Goal: Use online tool/utility: Utilize a website feature to perform a specific function

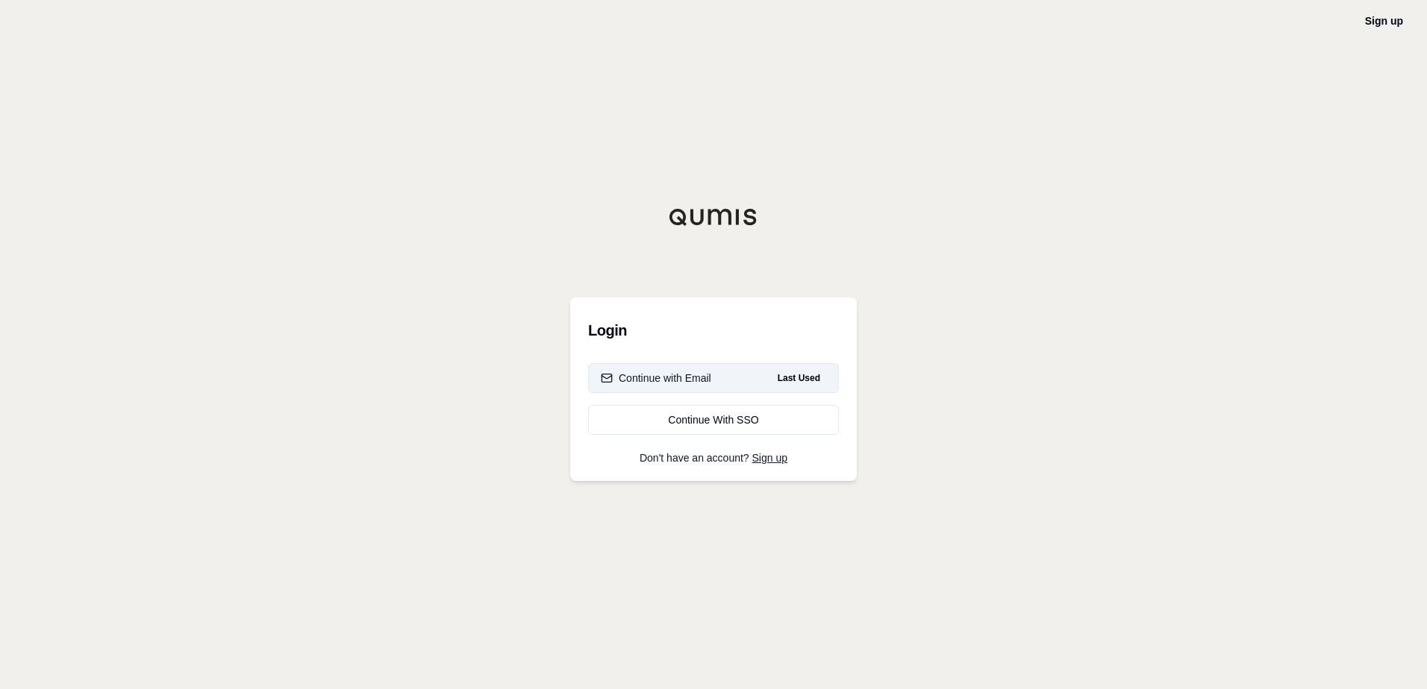
click at [718, 384] on button "Continue with Email Last Used" at bounding box center [713, 378] width 251 height 30
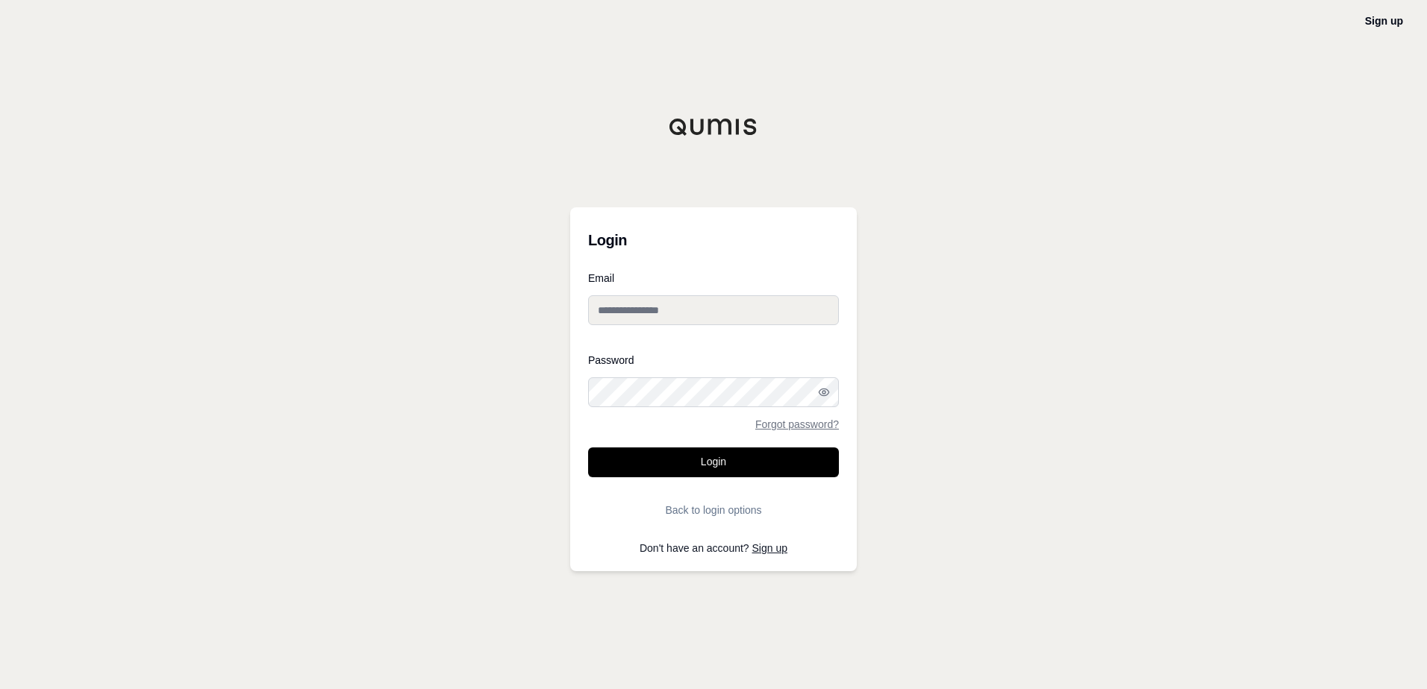
click at [588, 407] on div at bounding box center [588, 407] width 0 height 0
click at [736, 313] on input "Email" at bounding box center [713, 310] width 251 height 30
type input "**********"
click at [588, 337] on div at bounding box center [588, 337] width 0 height 0
click at [710, 298] on input "**********" at bounding box center [713, 310] width 251 height 30
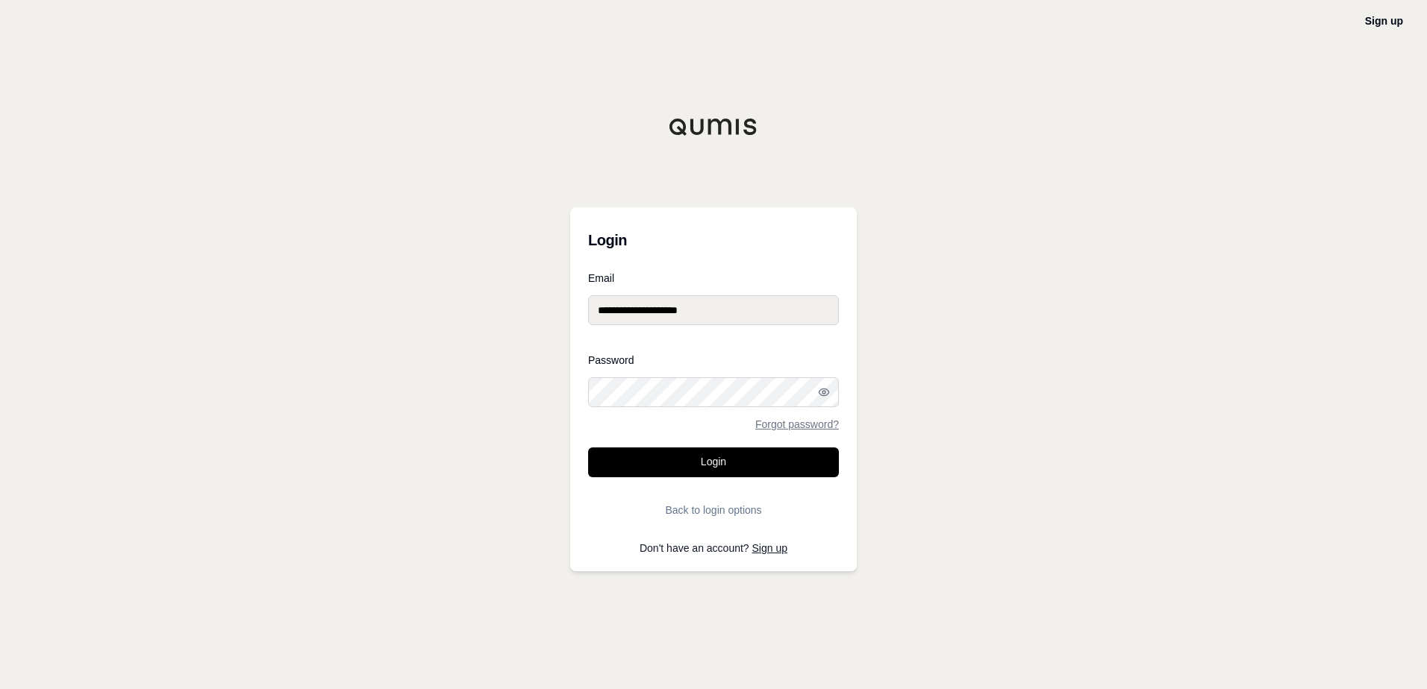
click at [588, 407] on div at bounding box center [588, 407] width 0 height 0
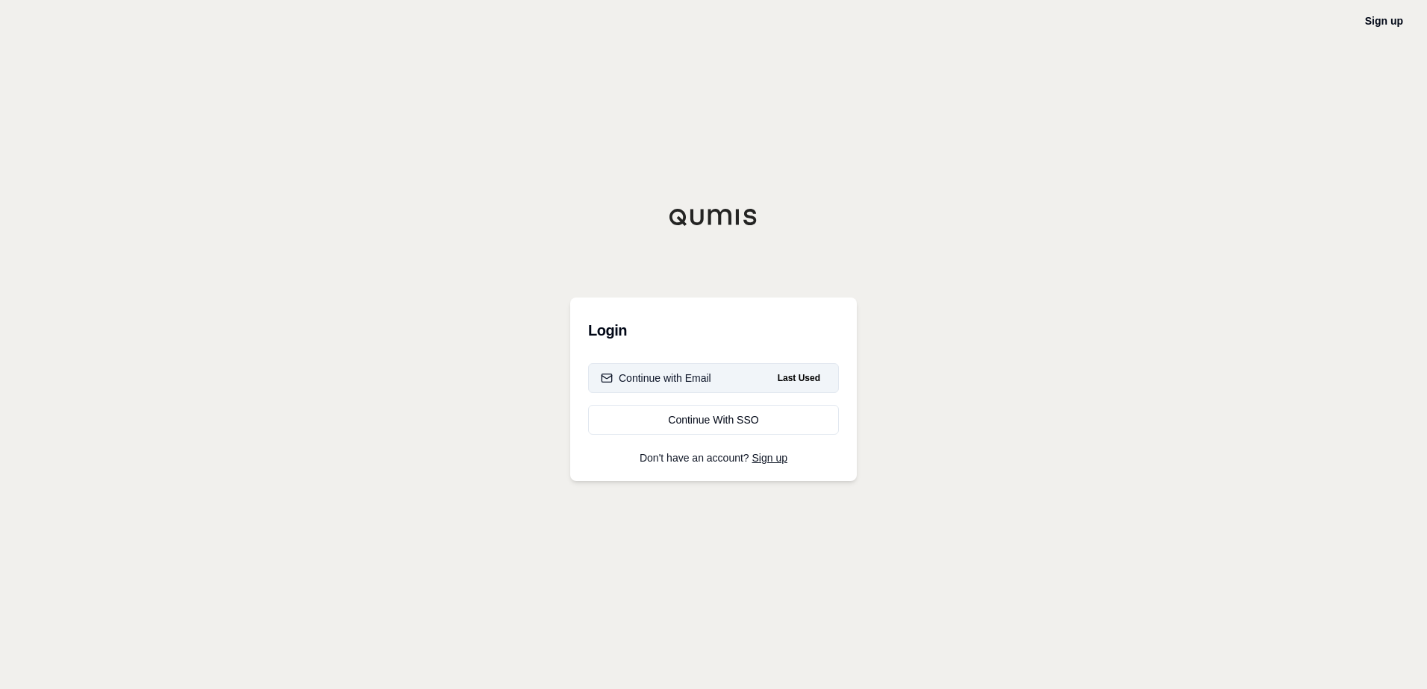
click at [710, 377] on div "Continue with Email" at bounding box center [656, 378] width 110 height 15
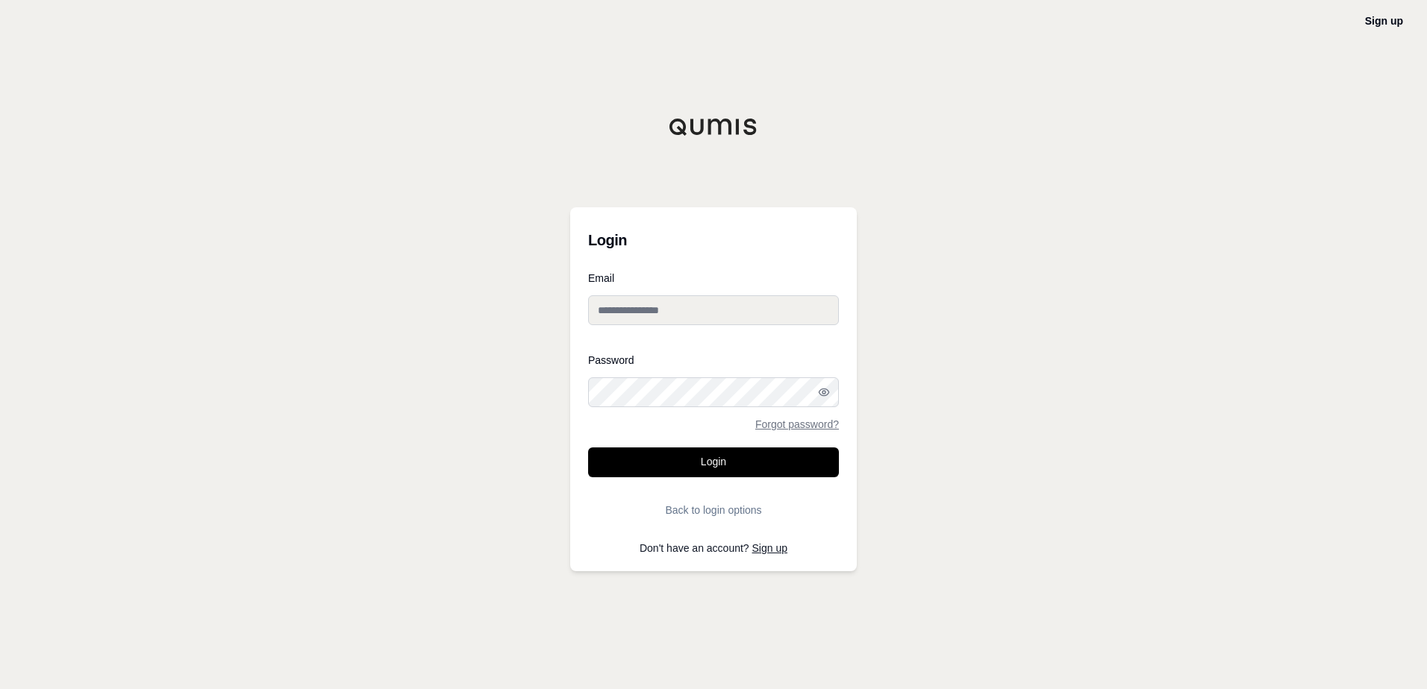
click at [713, 308] on input "Email" at bounding box center [713, 310] width 251 height 30
type input "**********"
click at [588, 407] on div at bounding box center [588, 407] width 0 height 0
click at [771, 456] on button "Login" at bounding box center [713, 463] width 251 height 30
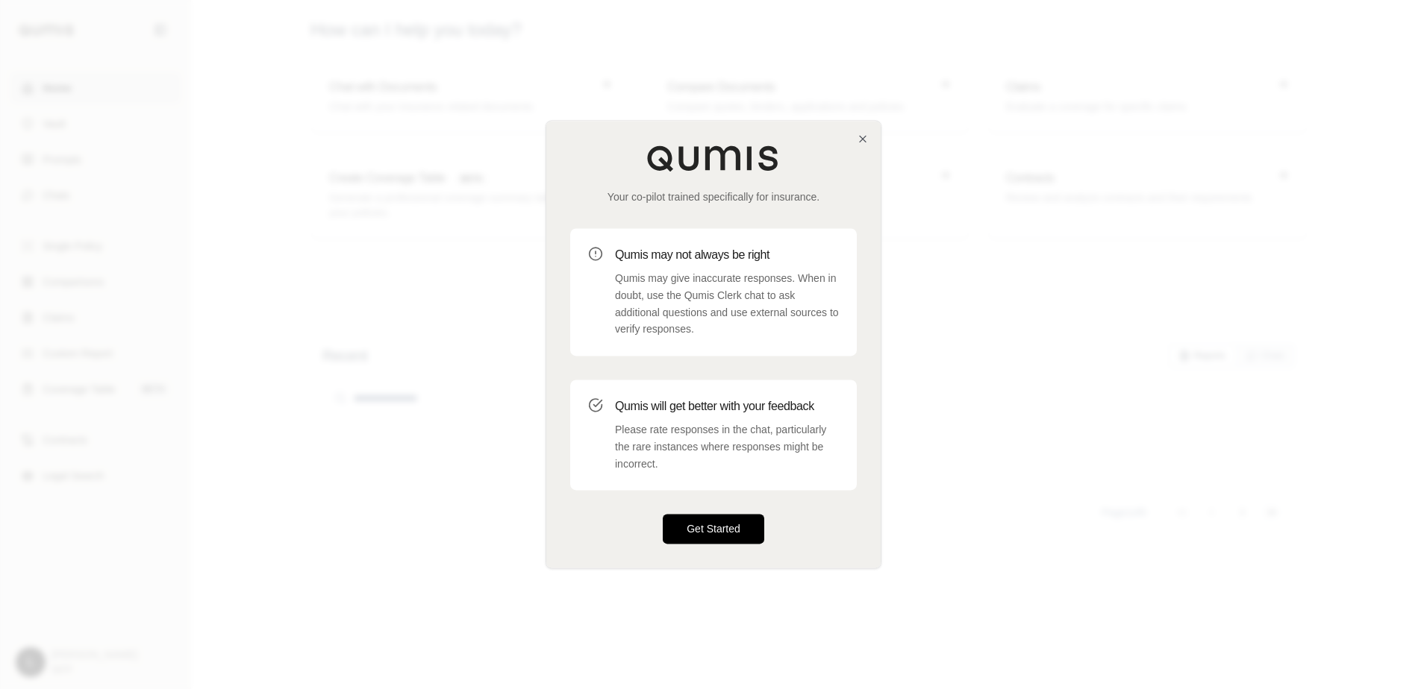
click at [724, 522] on button "Get Started" at bounding box center [713, 530] width 101 height 30
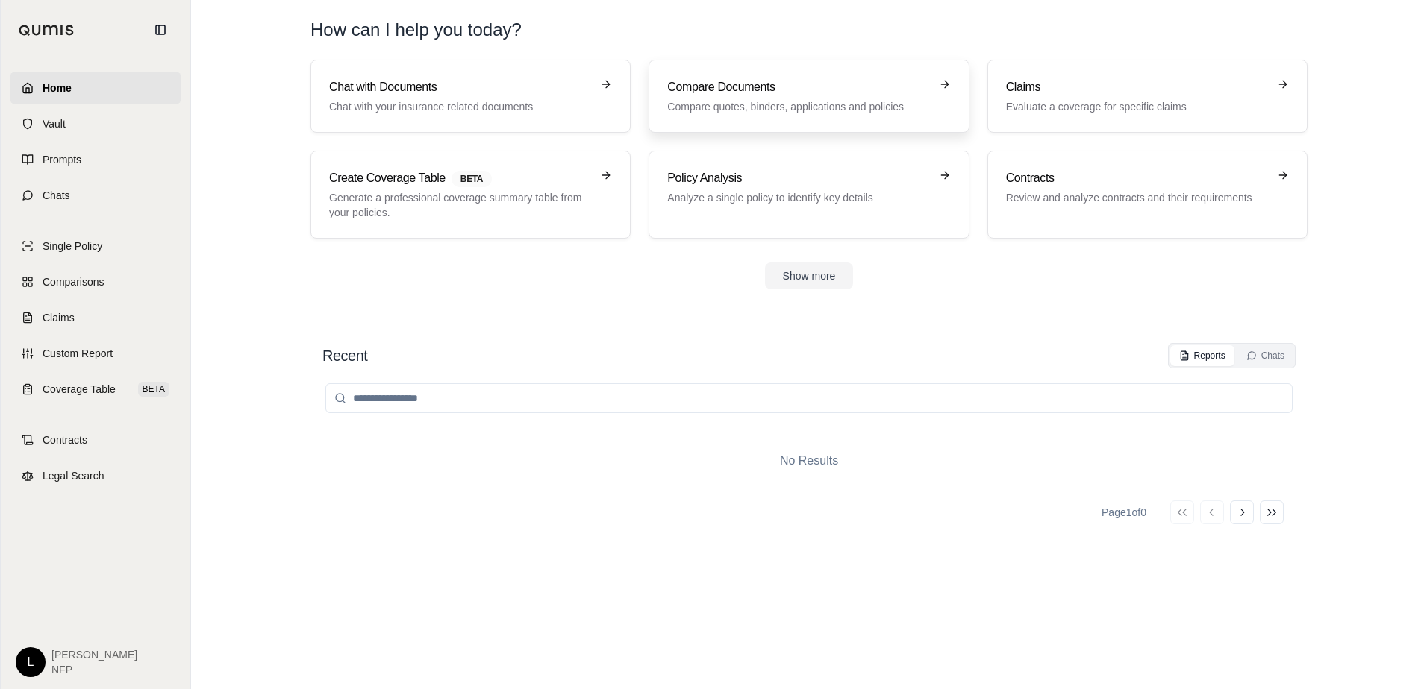
click at [811, 81] on h3 "Compare Documents" at bounding box center [798, 87] width 262 height 18
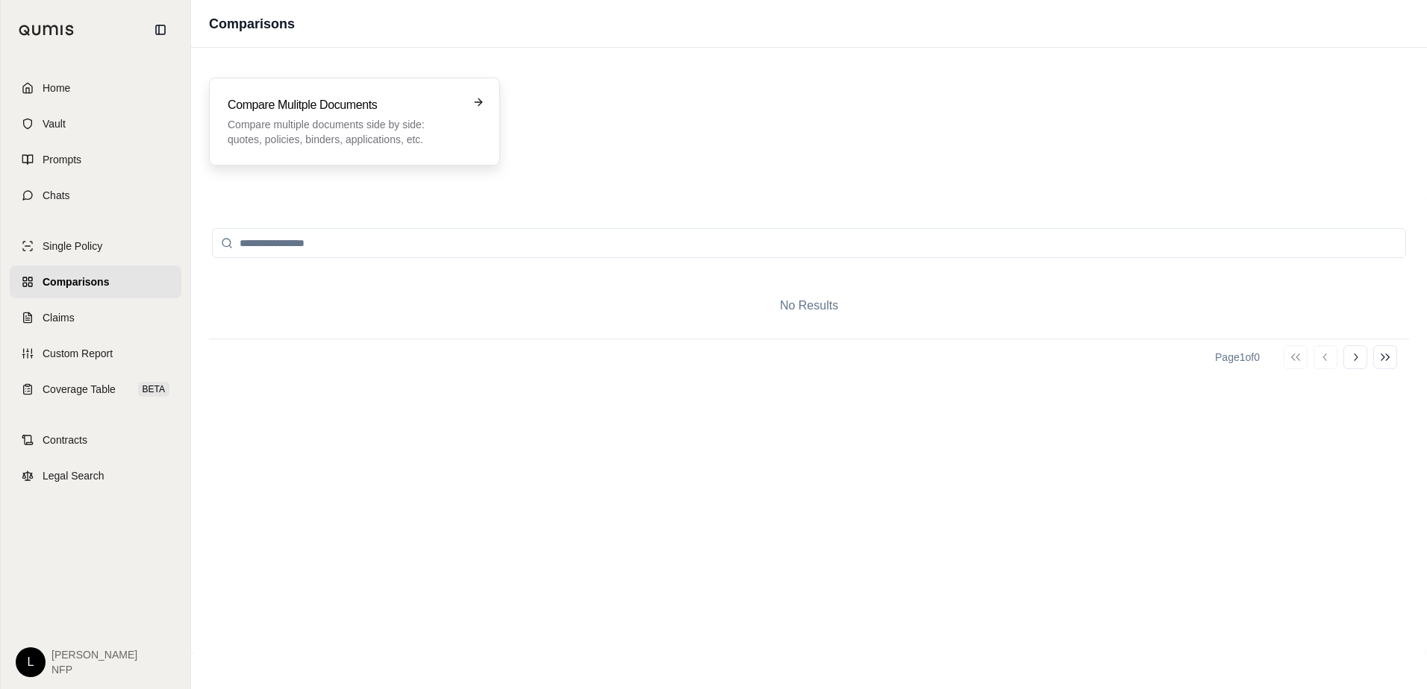
click at [352, 101] on h3 "Compare Mulitple Documents" at bounding box center [344, 105] width 233 height 18
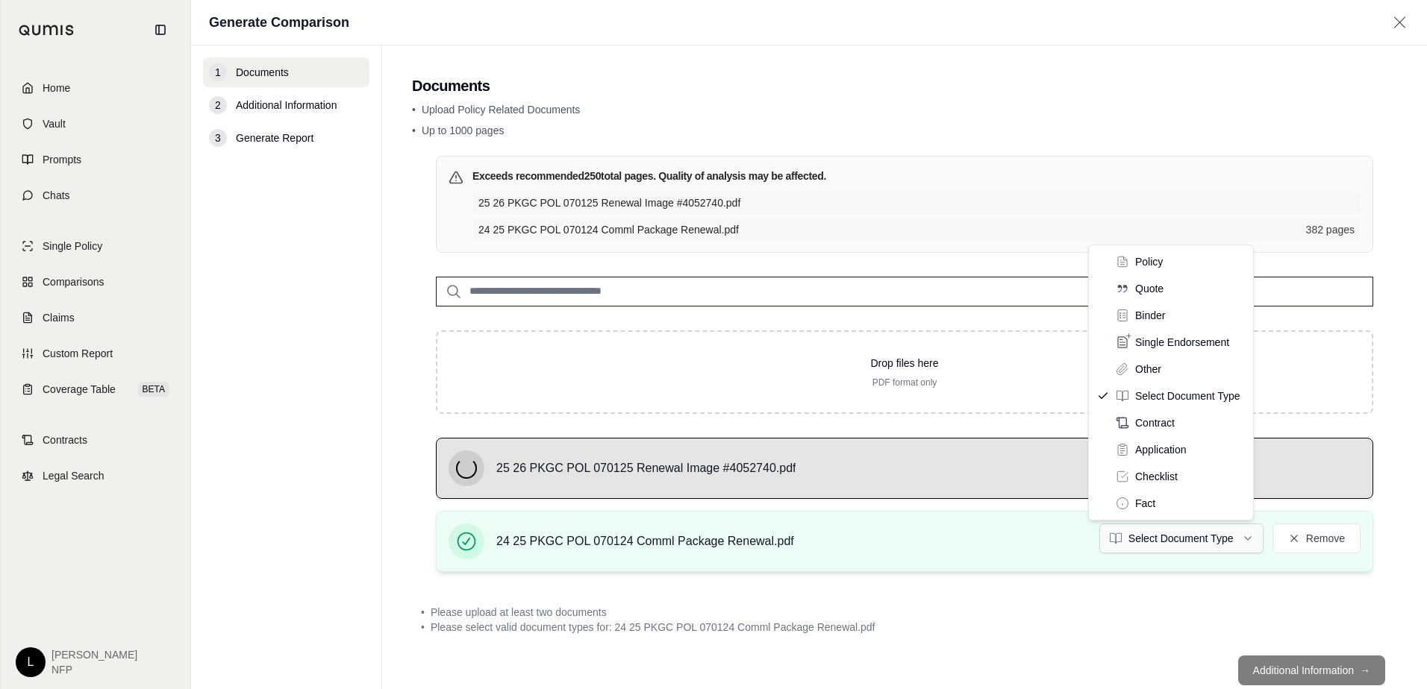
click at [1180, 546] on html "Home Vault Prompts Chats Single Policy Comparisons Claims Custom Report Coverag…" at bounding box center [713, 344] width 1427 height 689
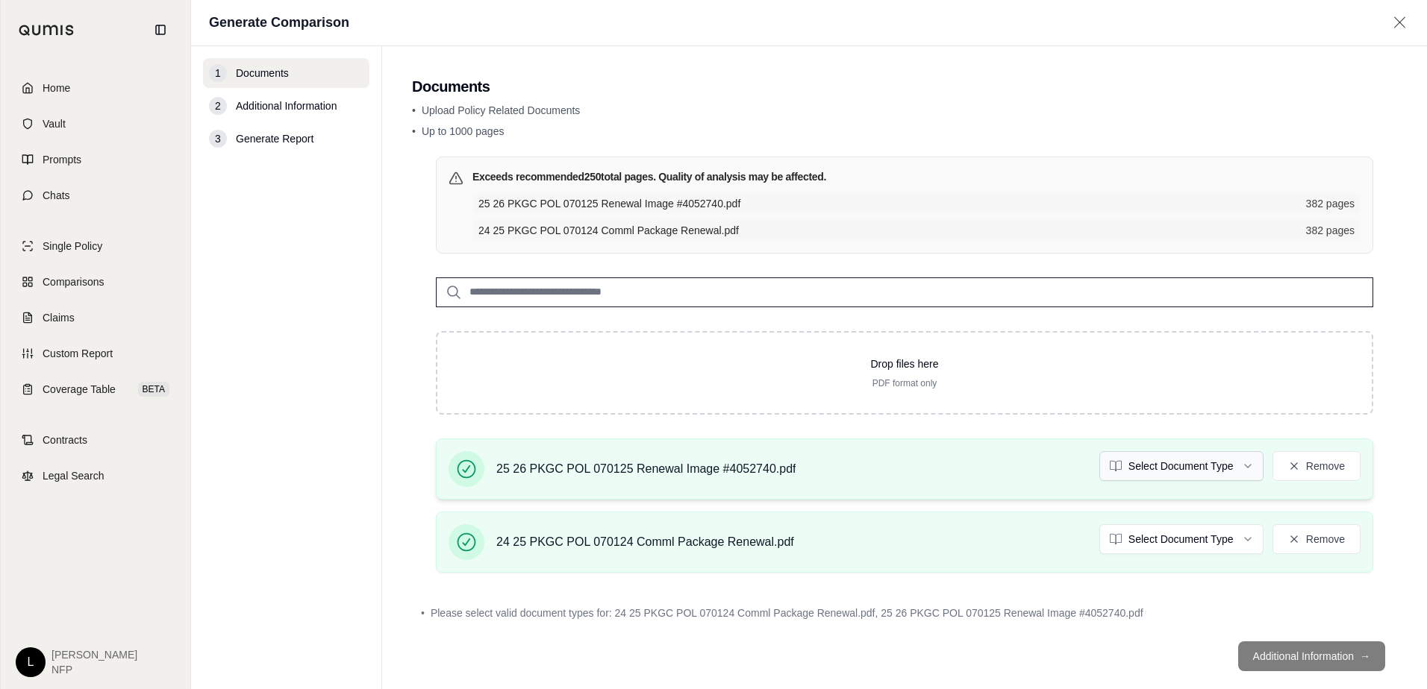
click at [1142, 475] on html "Home Vault Prompts Chats Single Policy Comparisons Claims Custom Report Coverag…" at bounding box center [713, 344] width 1427 height 689
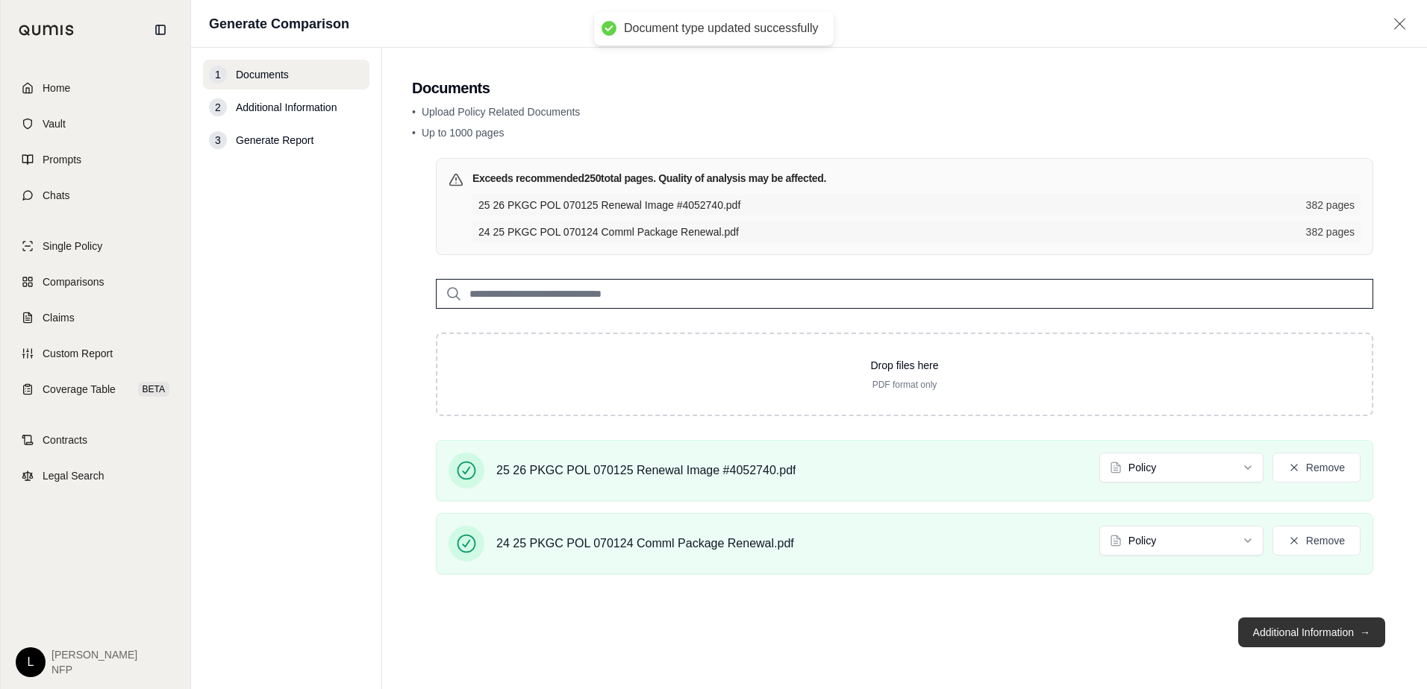
click at [1328, 633] on button "Additional Information →" at bounding box center [1311, 633] width 147 height 30
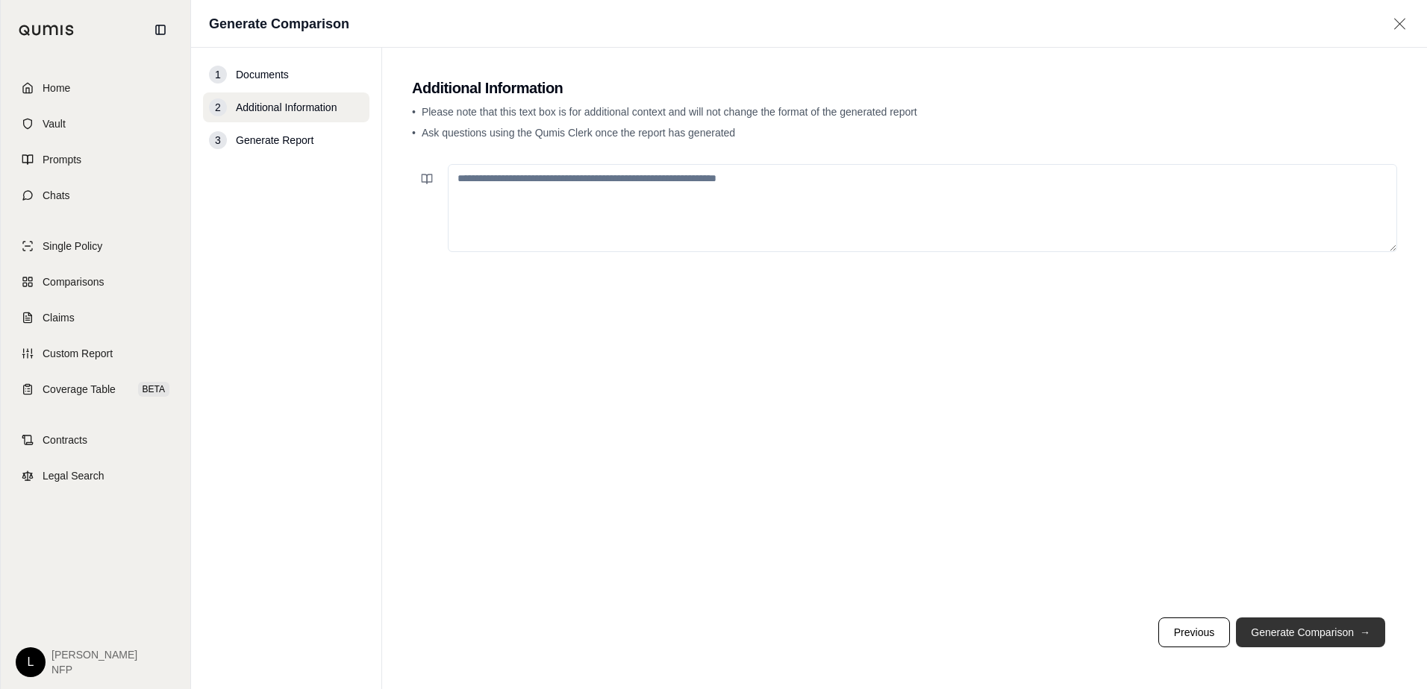
click at [1327, 631] on button "Generate Comparison →" at bounding box center [1310, 633] width 149 height 30
